Goal: Task Accomplishment & Management: Manage account settings

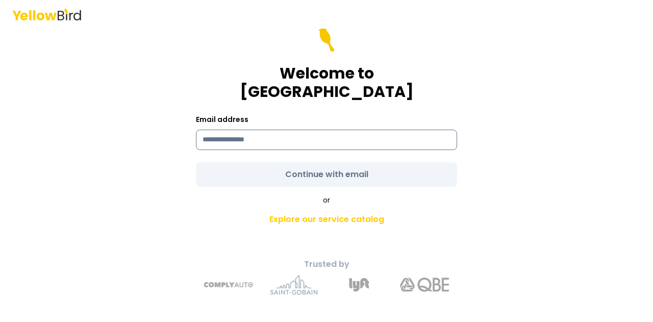
click at [296, 130] on input at bounding box center [326, 140] width 261 height 20
type input "**********"
click at [338, 134] on input "**********" at bounding box center [326, 140] width 261 height 20
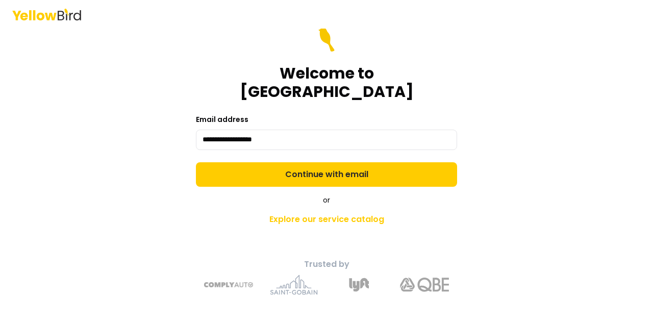
click at [369, 141] on form "**********" at bounding box center [326, 107] width 261 height 159
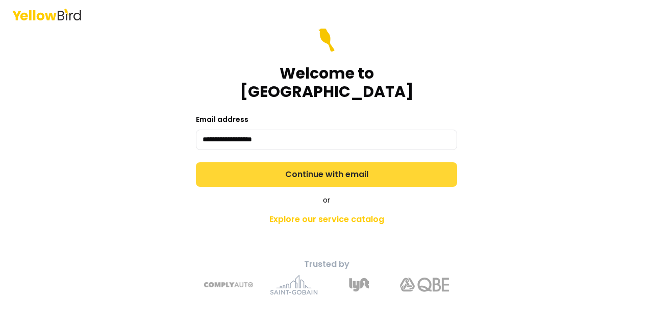
click at [364, 174] on button "Continue with email" at bounding box center [326, 174] width 261 height 24
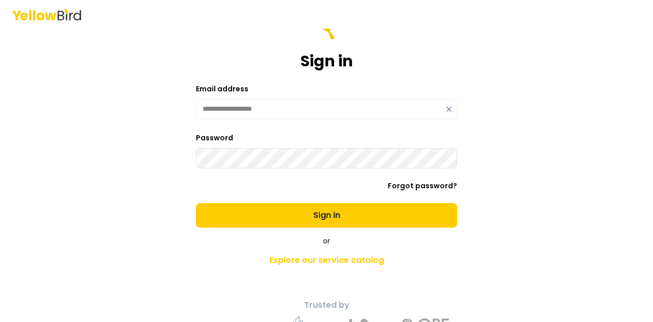
click at [196, 203] on button "Sign in" at bounding box center [326, 215] width 261 height 24
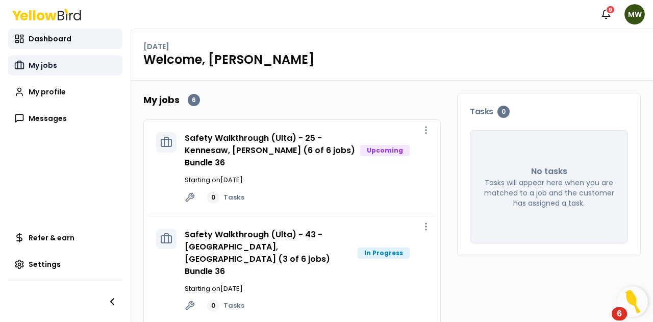
click at [50, 74] on link "My jobs" at bounding box center [65, 65] width 114 height 20
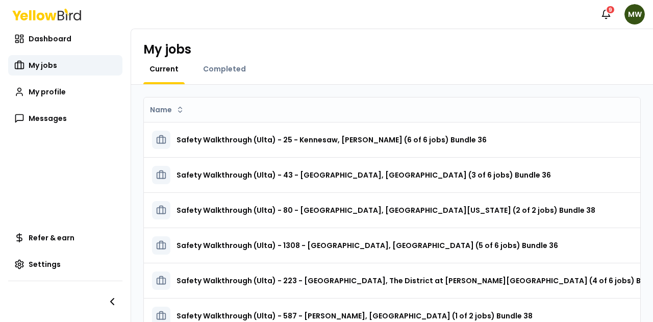
click at [229, 76] on div "Completed" at bounding box center [224, 74] width 55 height 20
click at [229, 73] on span "Completed" at bounding box center [224, 69] width 43 height 10
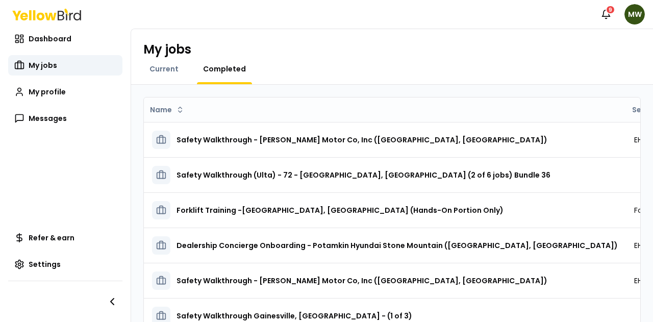
click at [162, 83] on div at bounding box center [163, 83] width 41 height 2
click at [162, 78] on div "Current" at bounding box center [163, 74] width 41 height 20
click at [162, 74] on div "Current" at bounding box center [163, 74] width 41 height 20
click at [162, 72] on span "Current" at bounding box center [163, 69] width 29 height 10
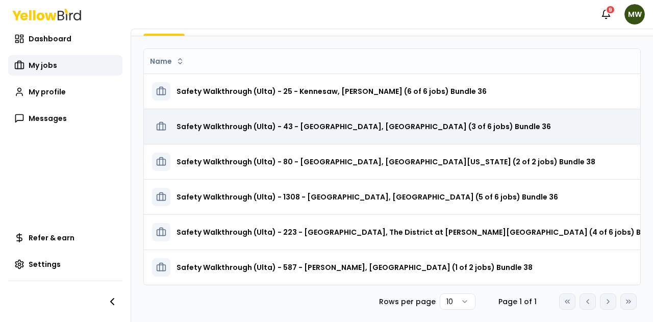
click at [312, 125] on h3 "Safety Walkthrough (Ulta) - 43 - [GEOGRAPHIC_DATA], [GEOGRAPHIC_DATA] (3 of 6 j…" at bounding box center [363, 126] width 374 height 18
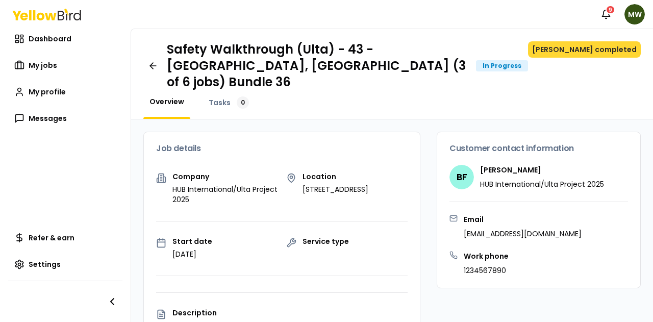
click at [584, 43] on button "[PERSON_NAME] completed" at bounding box center [584, 49] width 113 height 16
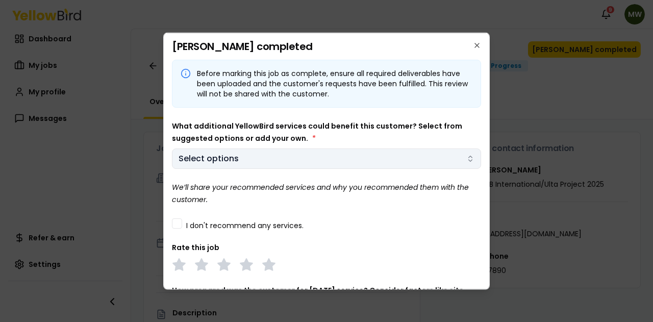
scroll to position [42, 0]
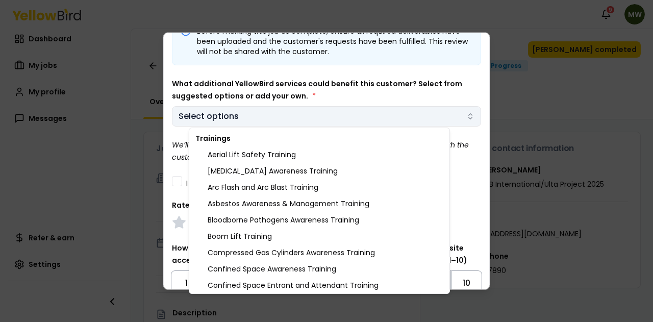
click at [243, 107] on body "Notifications 9 MW Dashboard My jobs My profile Messages Refer & earn Settings …" at bounding box center [326, 161] width 653 height 322
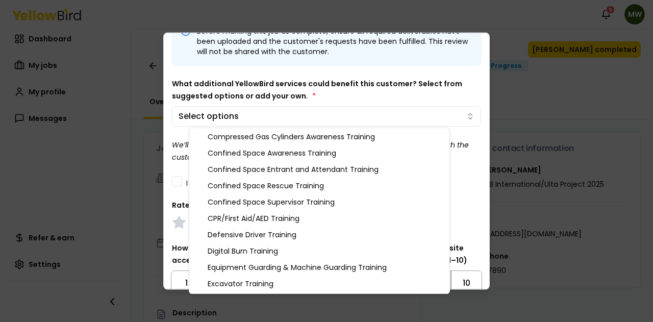
scroll to position [117, 0]
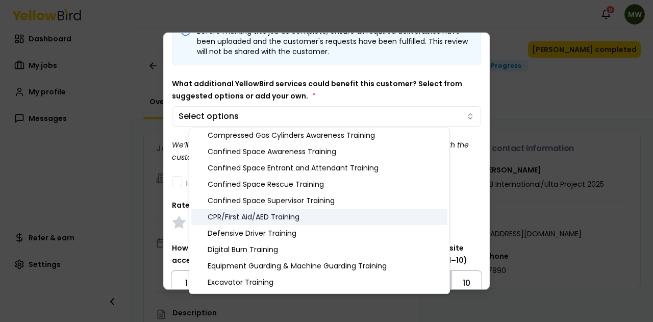
click at [229, 214] on div "CPR/First Aid/AED Training" at bounding box center [319, 217] width 256 height 16
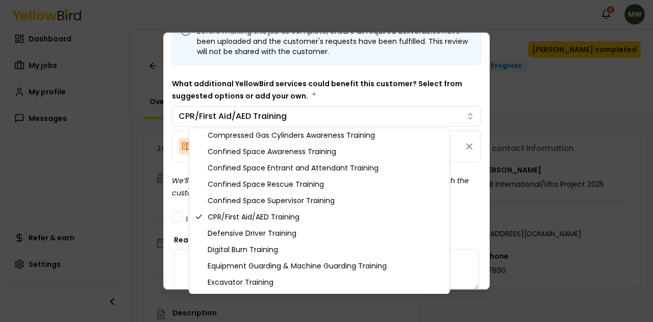
click at [176, 190] on body "Notifications 9 MW Dashboard My jobs My profile Messages Refer & earn Settings …" at bounding box center [326, 161] width 653 height 322
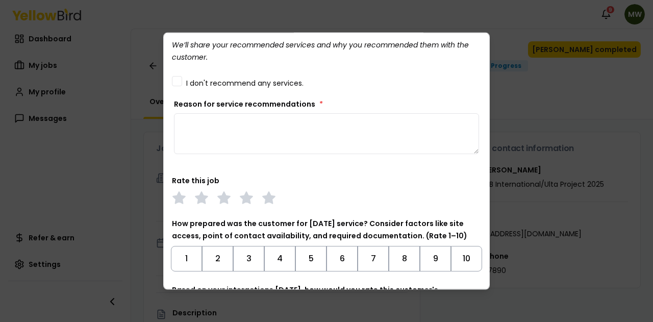
scroll to position [183, 0]
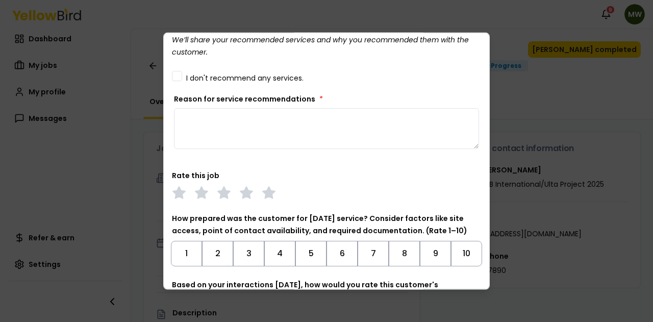
click at [297, 132] on textarea "Reason for service recommendations *" at bounding box center [326, 128] width 305 height 41
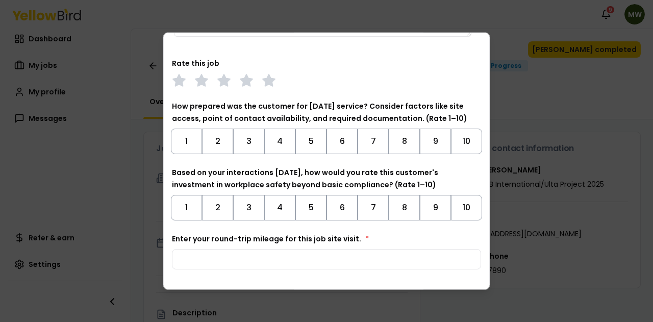
scroll to position [322, 0]
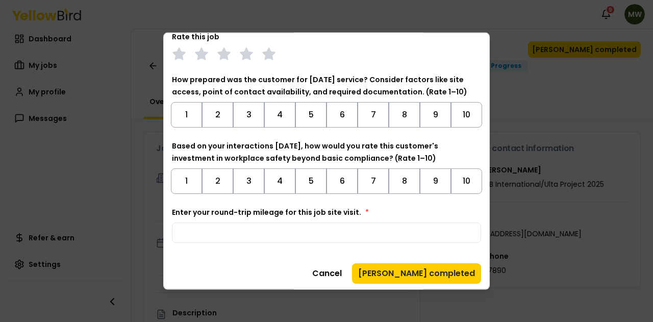
type textarea "**********"
click at [261, 58] on div at bounding box center [326, 53] width 309 height 14
click at [265, 55] on polygon at bounding box center [269, 52] width 12 height 11
click at [458, 114] on button "10" at bounding box center [466, 115] width 31 height 26
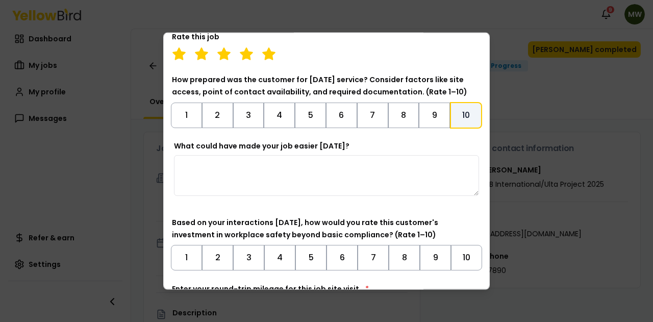
click at [446, 237] on div "Based on your interactions [DATE], how would you rate this customer's investmen…" at bounding box center [326, 243] width 309 height 54
click at [451, 244] on button "10" at bounding box center [466, 257] width 31 height 26
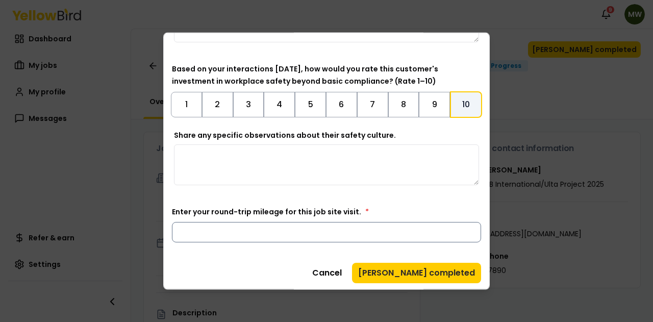
click at [346, 232] on input "Enter your round-trip mileage for this job site visit. *" at bounding box center [326, 231] width 309 height 20
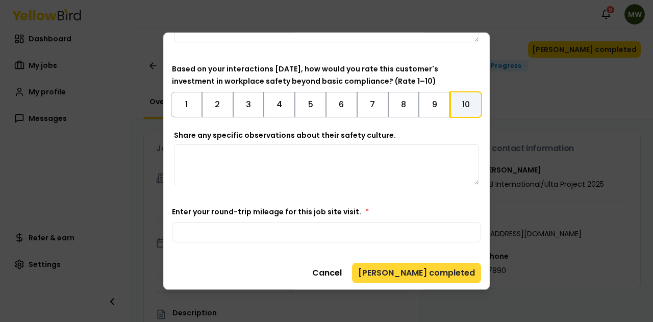
type input "**"
click at [441, 274] on button "[PERSON_NAME] completed" at bounding box center [416, 272] width 129 height 20
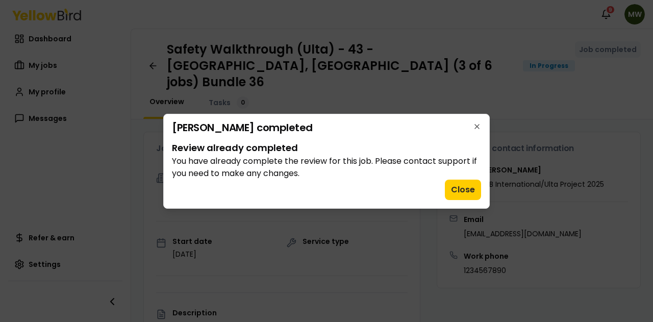
scroll to position [0, 0]
